Goal: Check status: Check status

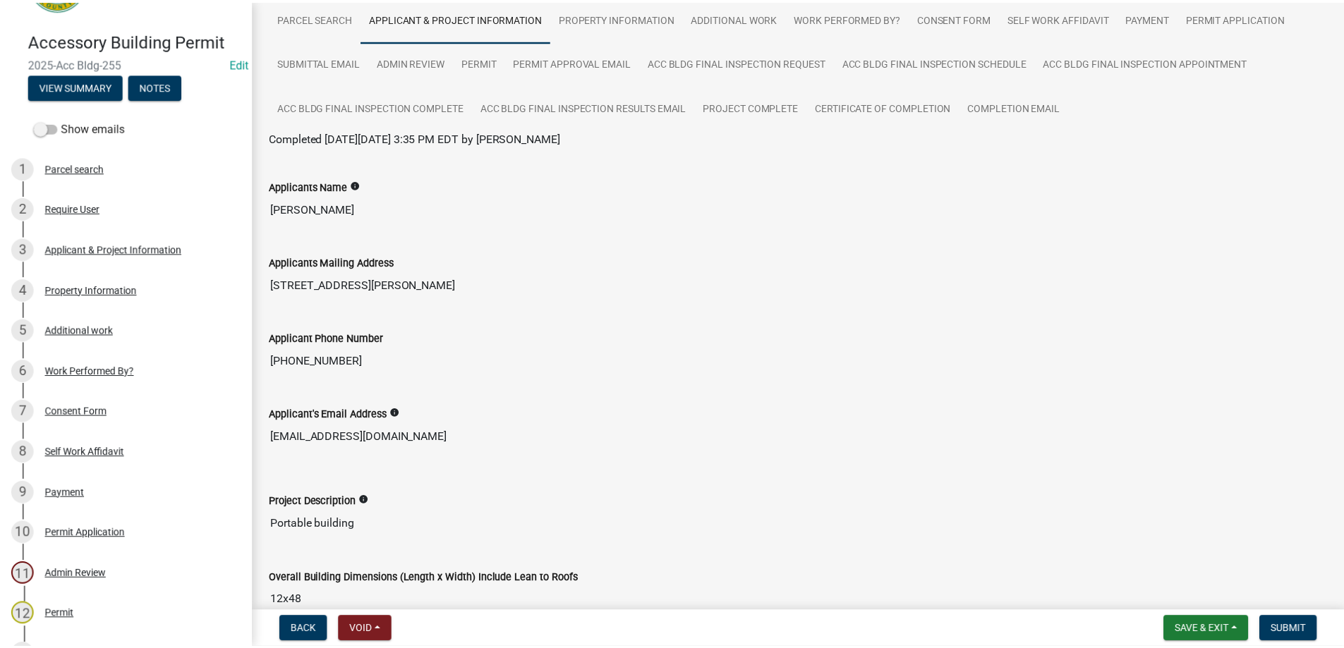
scroll to position [31, 0]
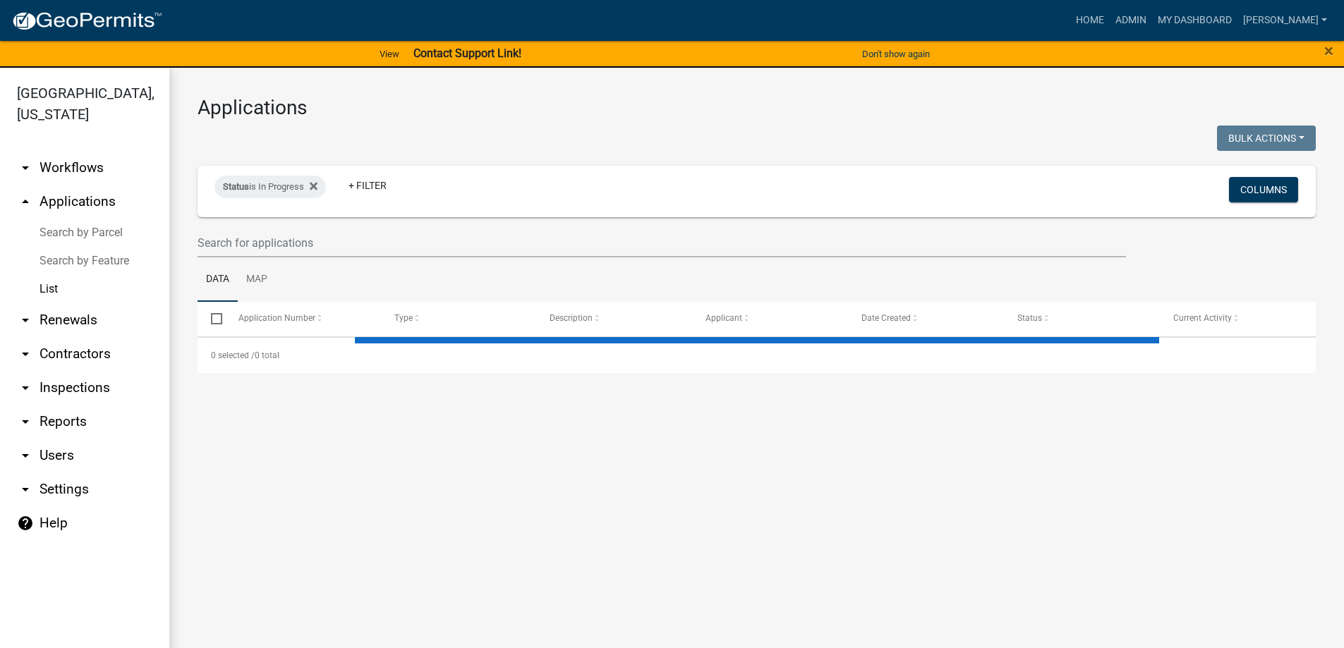
select select "3: 100"
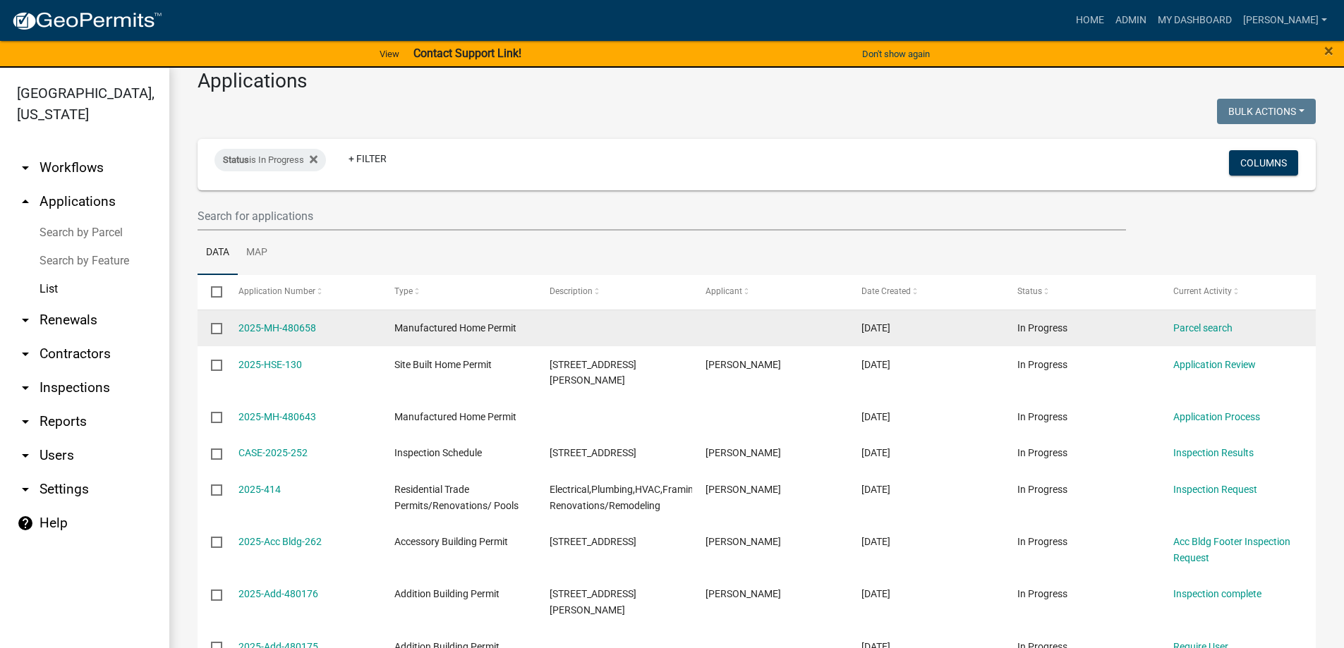
scroll to position [71, 0]
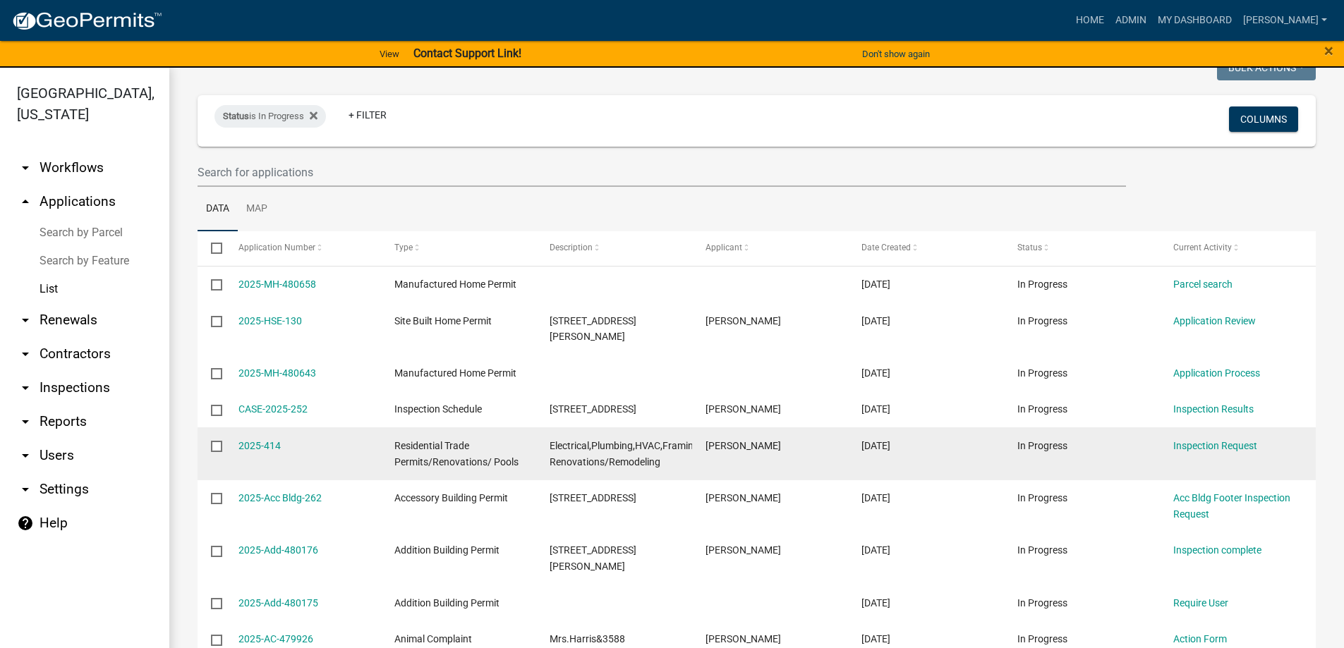
click at [774, 451] on datatable-body-cell "[PERSON_NAME]" at bounding box center [770, 453] width 156 height 52
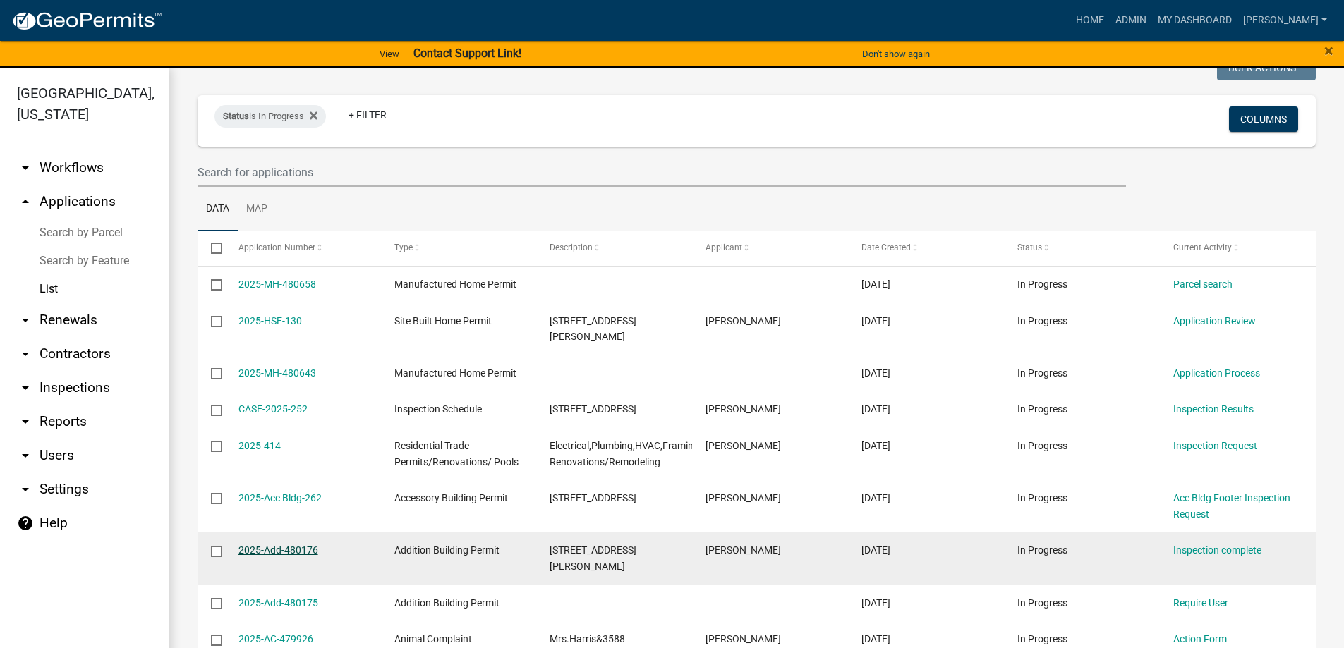
click at [303, 544] on link "2025-Add-480176" at bounding box center [278, 549] width 80 height 11
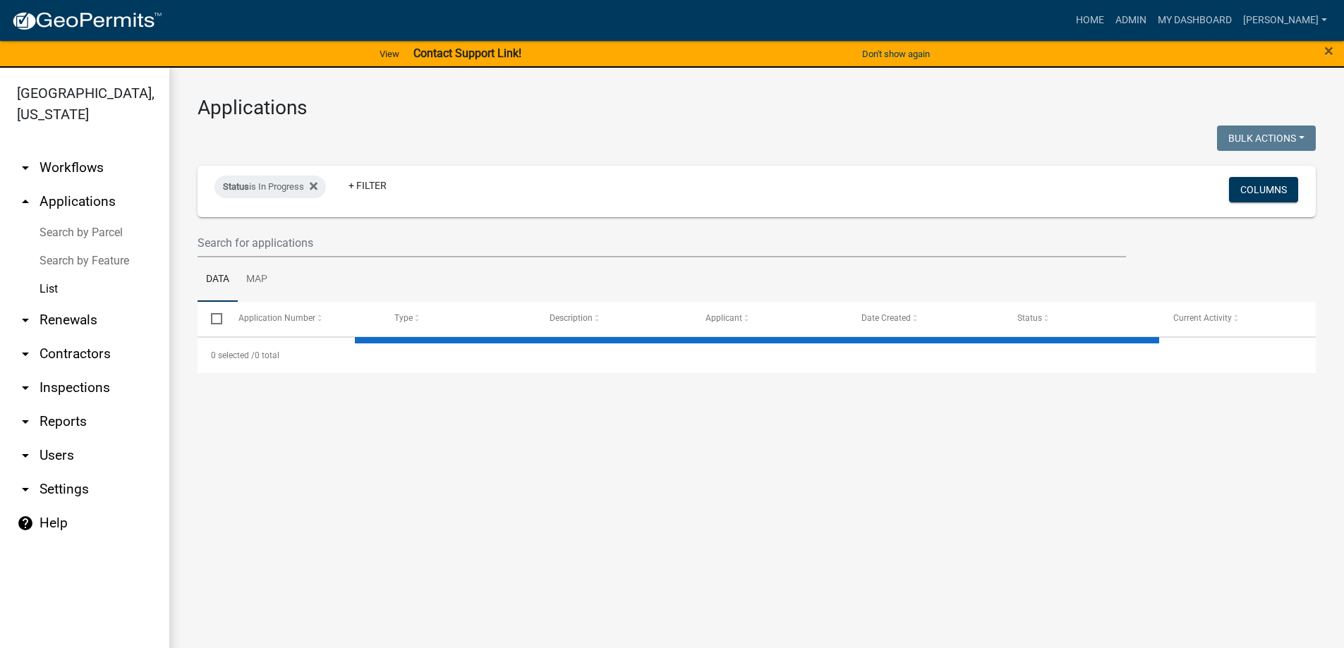
select select "3: 100"
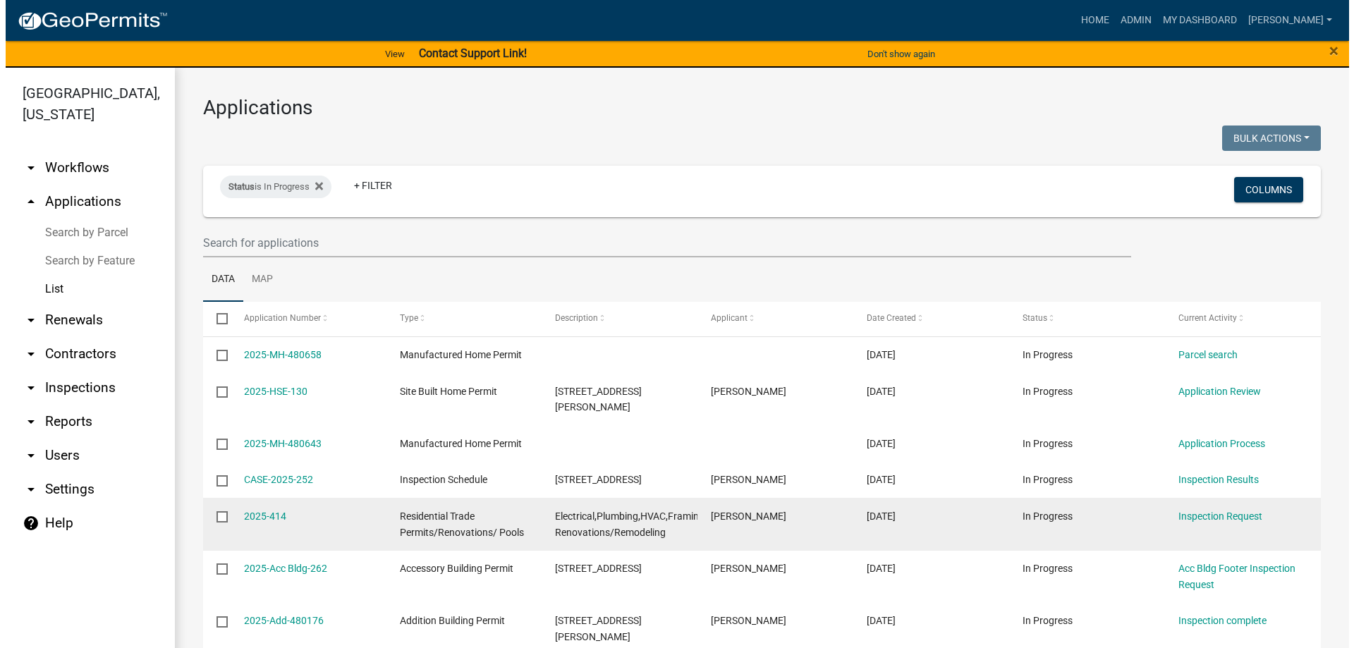
scroll to position [71, 0]
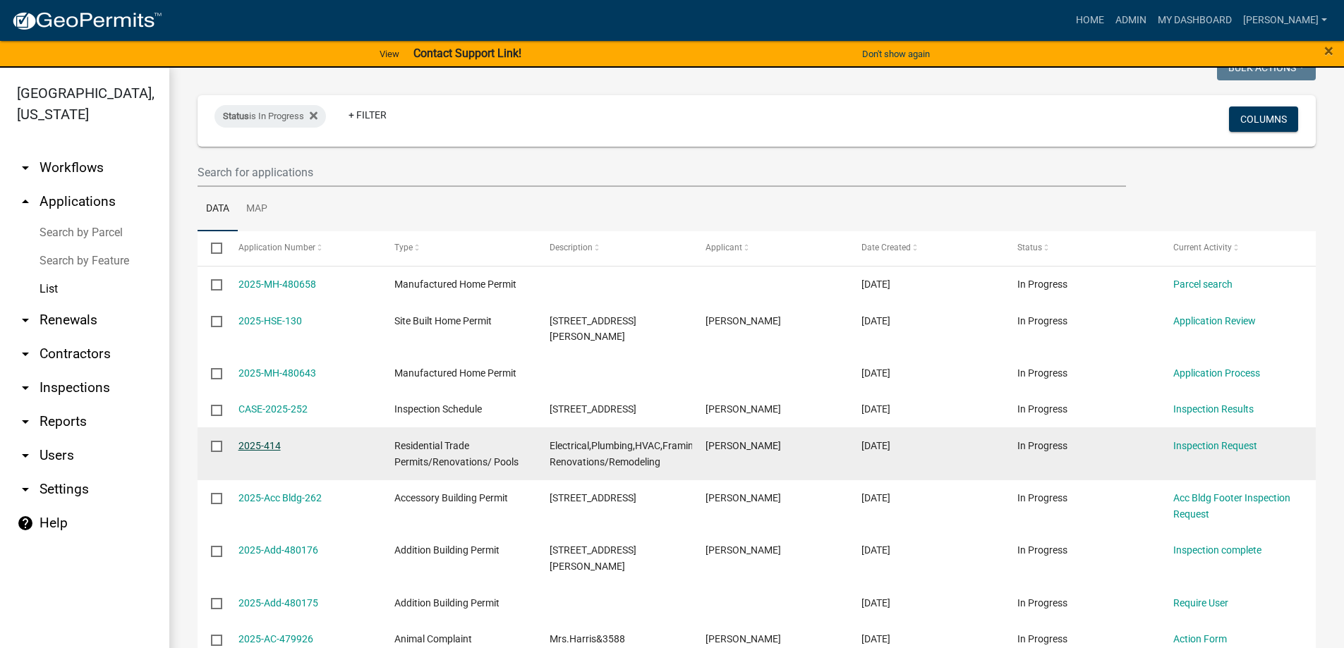
click at [270, 440] on link "2025-414" at bounding box center [259, 445] width 42 height 11
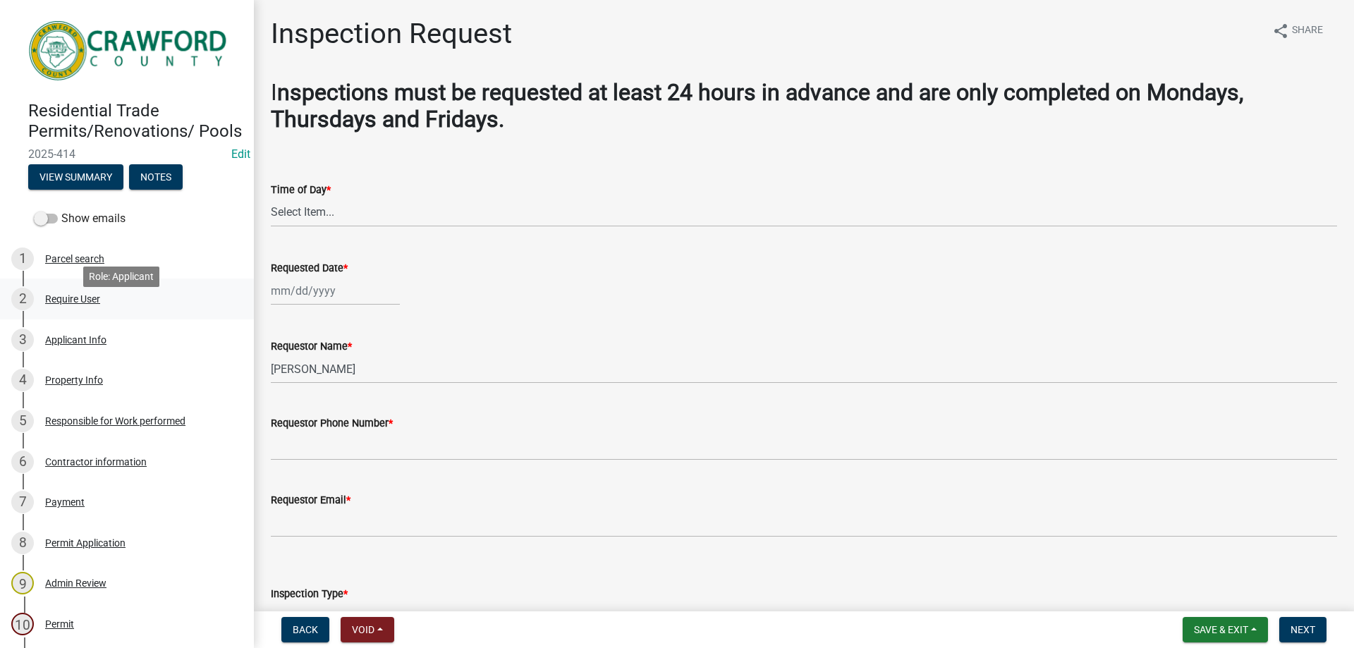
click at [93, 304] on div "Require User" at bounding box center [72, 299] width 55 height 10
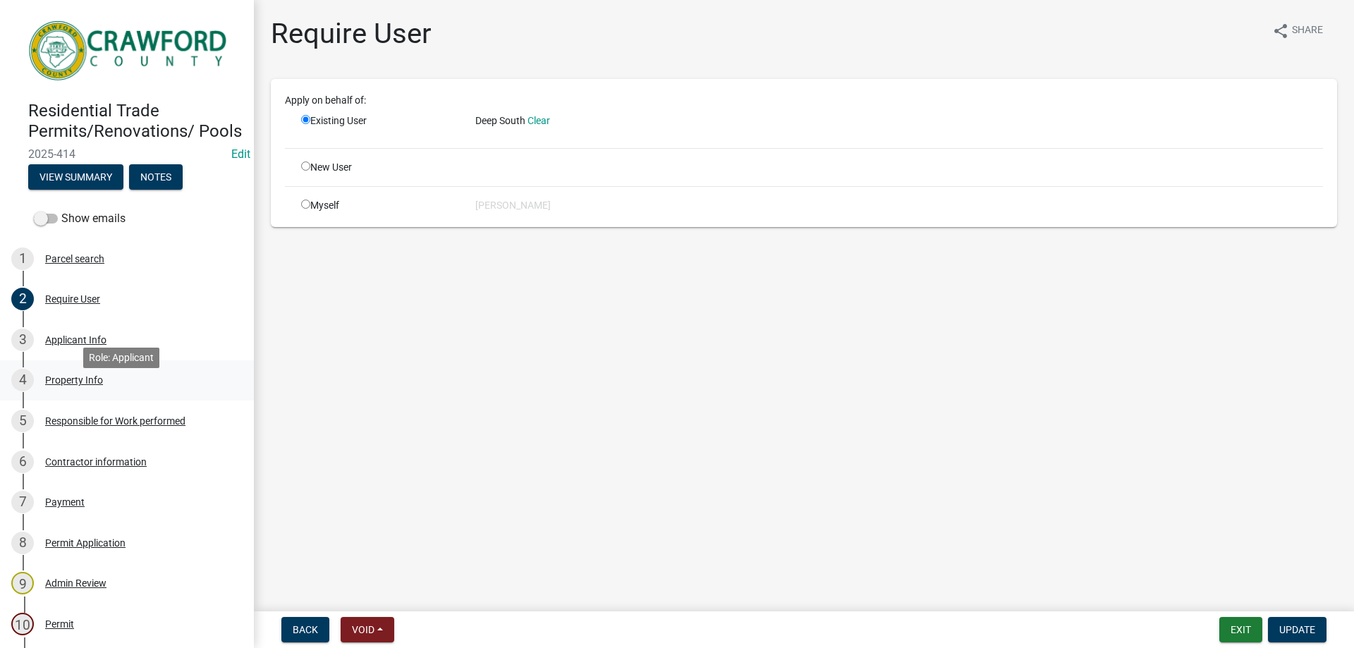
click at [111, 391] on div "4 Property Info" at bounding box center [121, 380] width 220 height 23
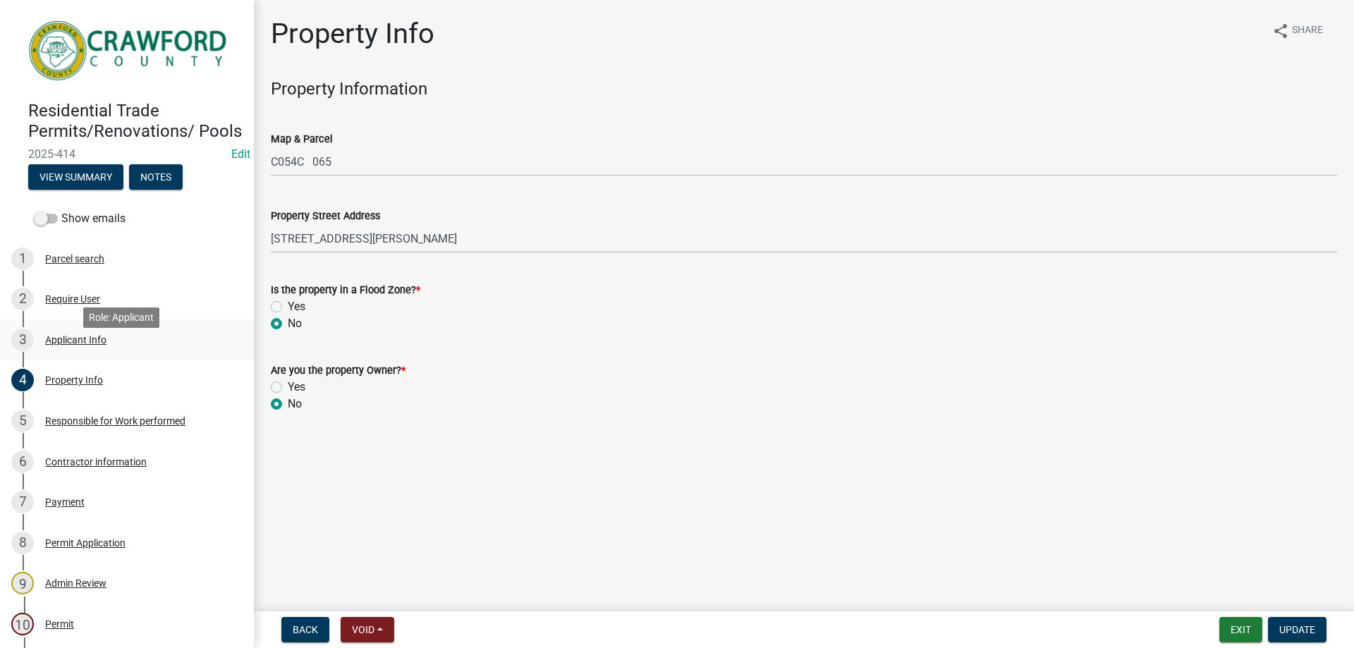
click at [117, 351] on div "3 Applicant Info" at bounding box center [121, 340] width 220 height 23
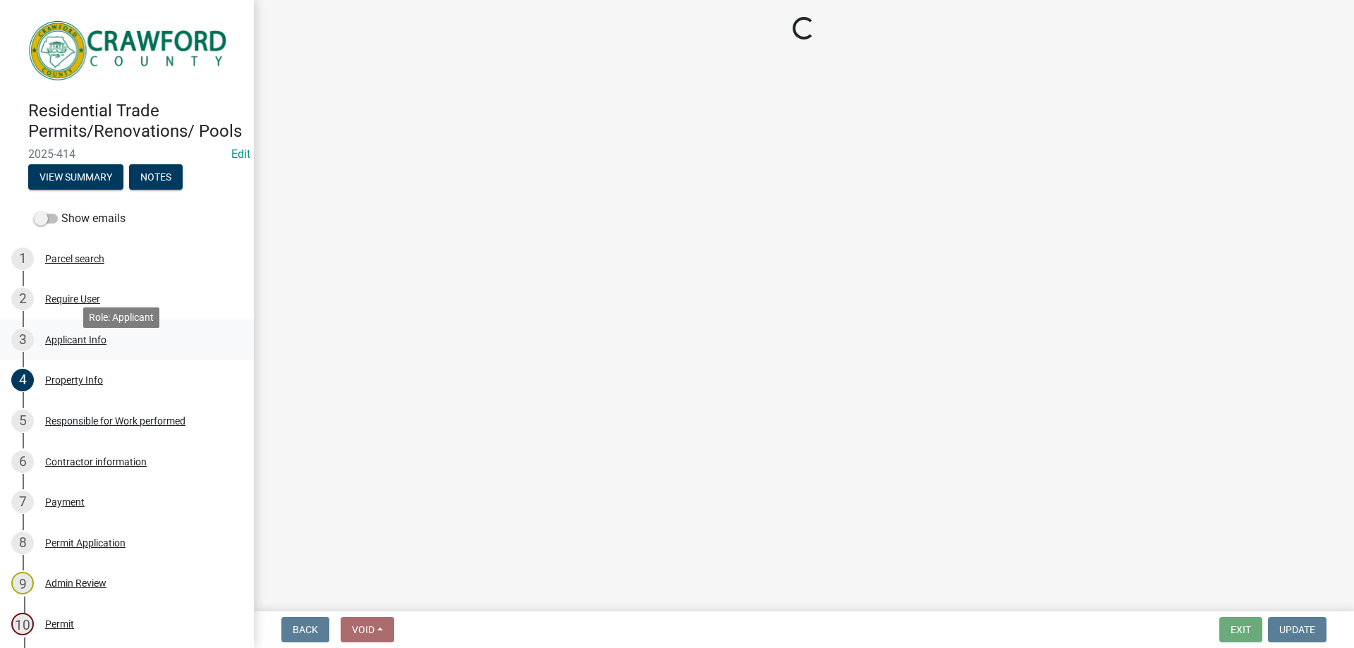
select select "623d3079-c1eb-44cf-96cb-a8315f116107"
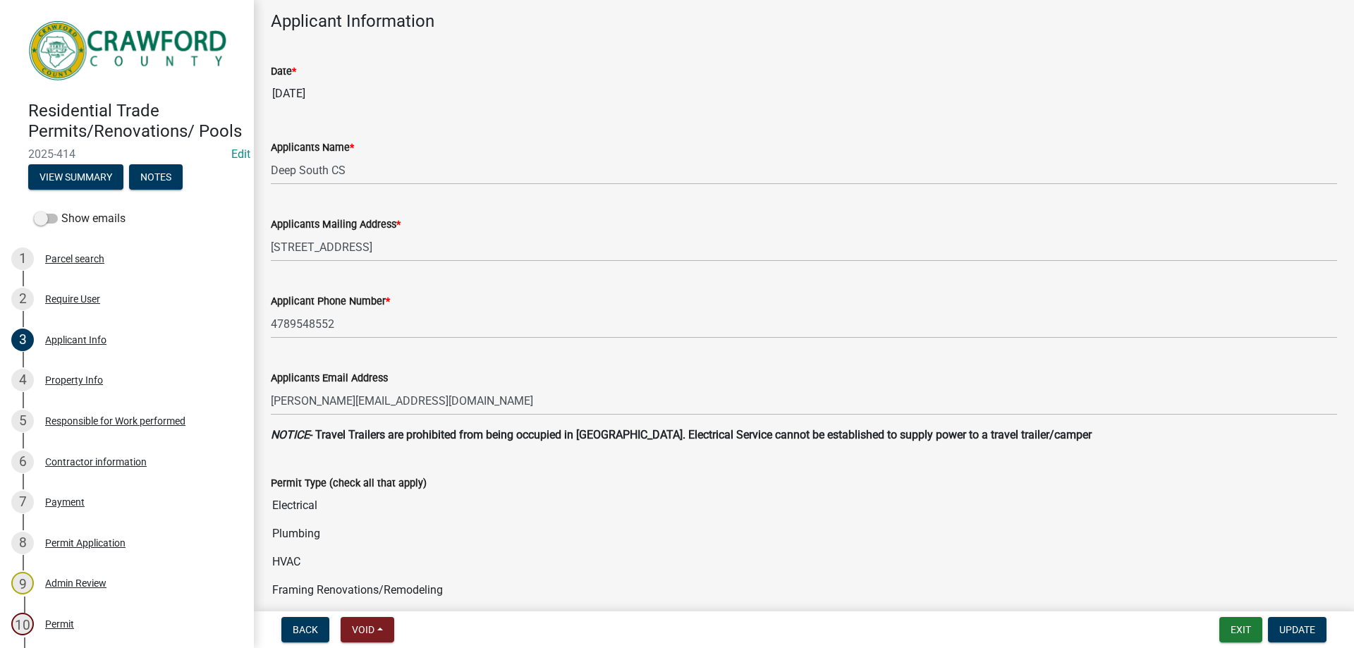
scroll to position [141, 0]
